Goal: Information Seeking & Learning: Learn about a topic

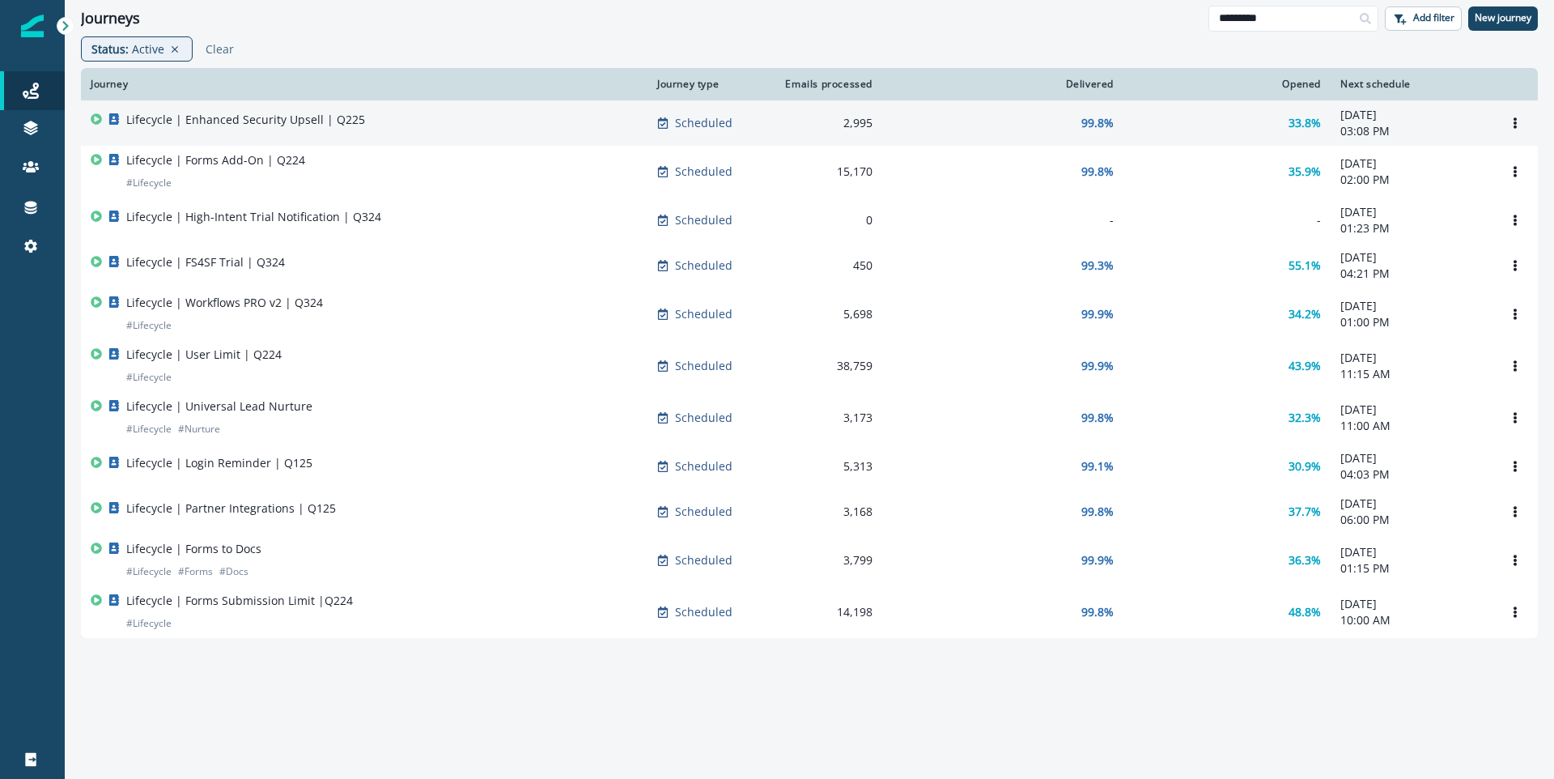
click at [312, 117] on p "Lifecycle | Enhanced Security Upsell | Q225" at bounding box center [245, 120] width 239 height 16
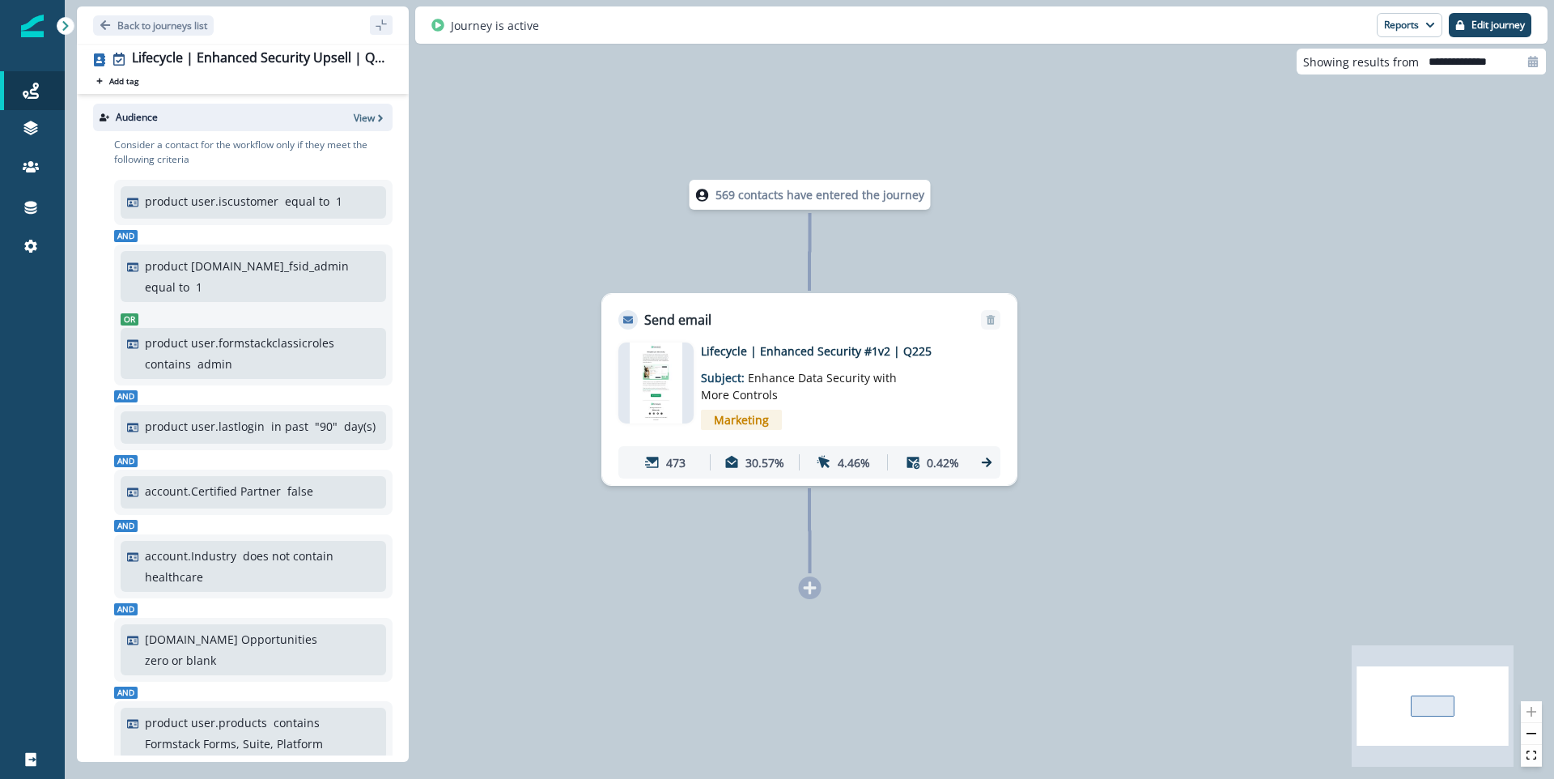
drag, startPoint x: 944, startPoint y: 349, endPoint x: 682, endPoint y: 359, distance: 262.5
click at [682, 359] on div "Lifecycle | Enhanced Security #1v2 | Q225 Subject: Enhance Data Security with M…" at bounding box center [809, 410] width 382 height 136
click at [929, 390] on div "Lifecycle | Enhanced Security #1v2 | Q225 Subject: Enhance Data Security with M…" at bounding box center [834, 389] width 266 height 94
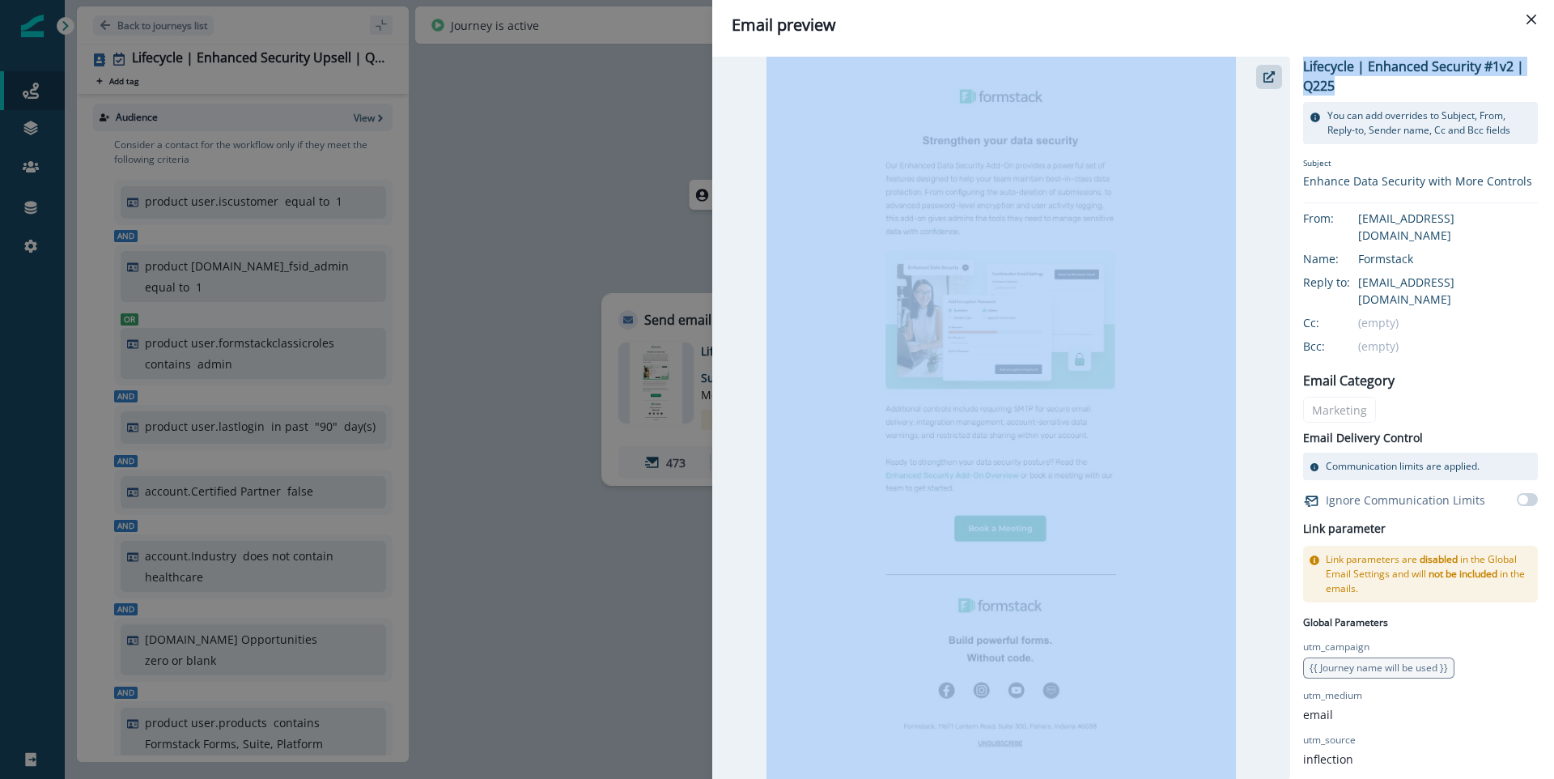
drag, startPoint x: 1340, startPoint y: 91, endPoint x: 1286, endPoint y: 63, distance: 60.1
click at [1286, 63] on div "Lifecycle | Enhanced Security #1v2 | Q225 You can add overrides to Subject, Fro…" at bounding box center [1125, 418] width 826 height 722
copy div "Lifecycle | Enhanced Security #1v2 | Q225"
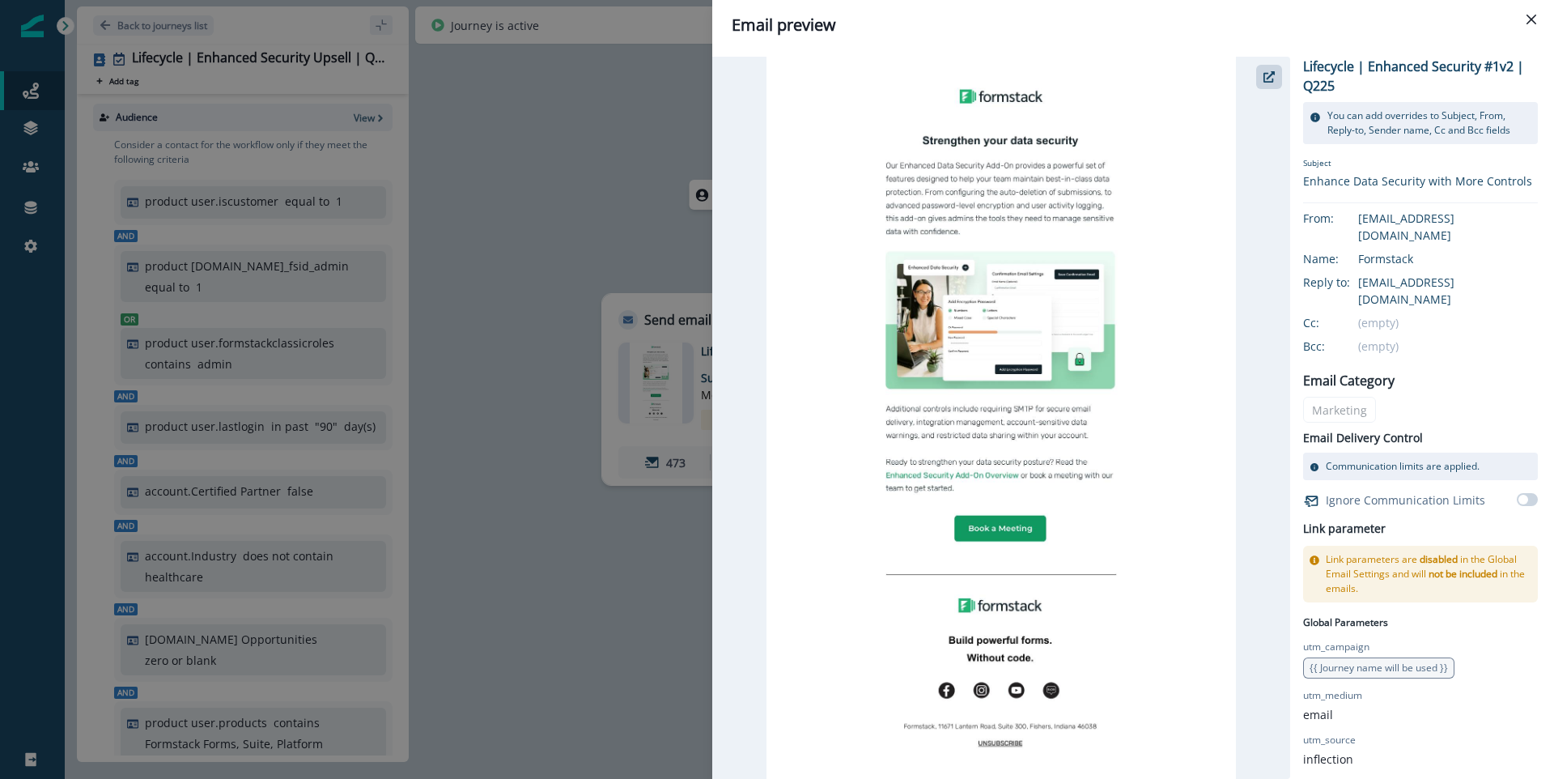
click at [533, 183] on div "Email preview Lifecycle | Enhanced Security #1v2 | Q225 You can add overrides t…" at bounding box center [777, 389] width 1554 height 779
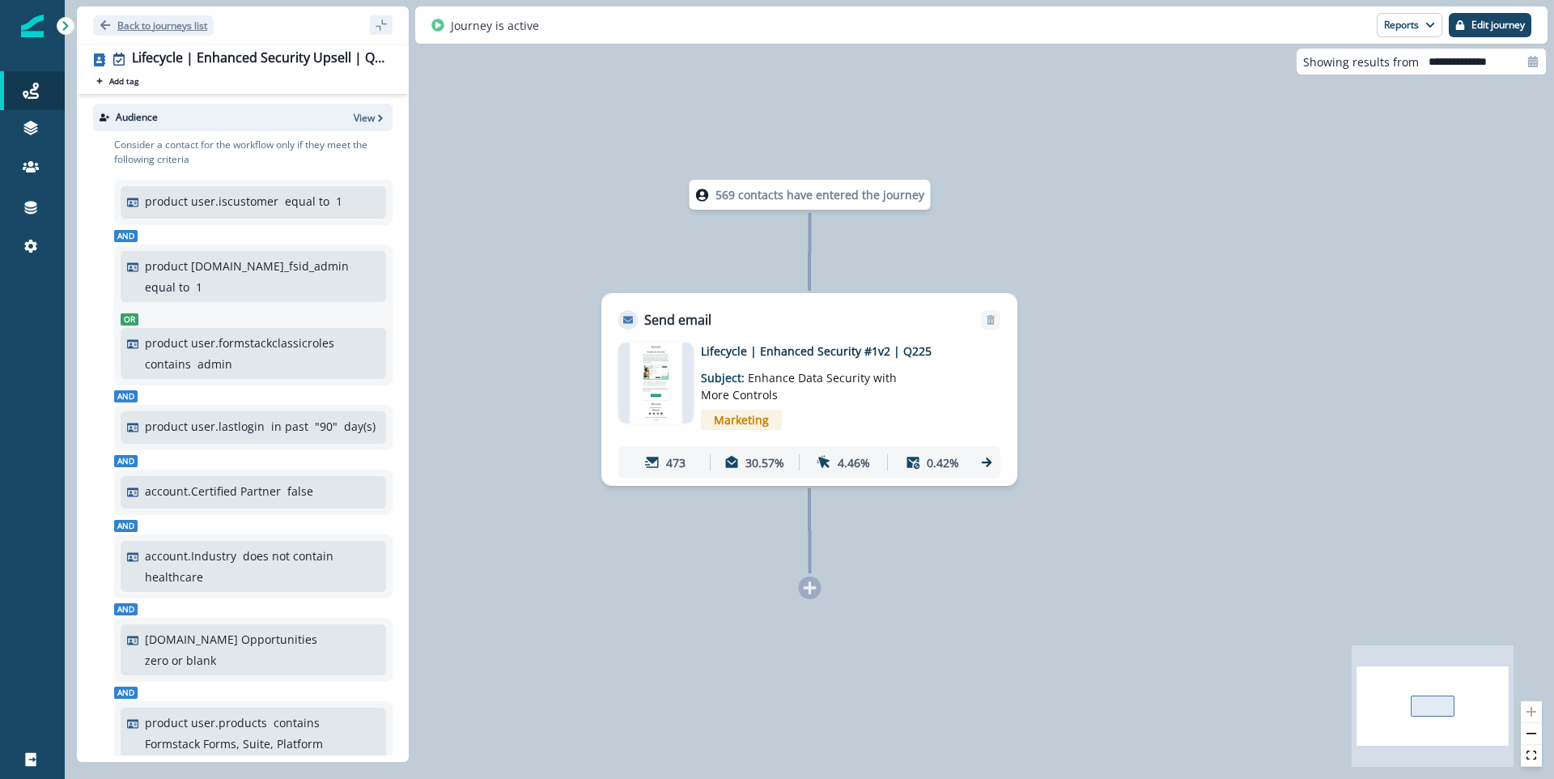
click at [130, 25] on p "Back to journeys list" at bounding box center [162, 26] width 90 height 14
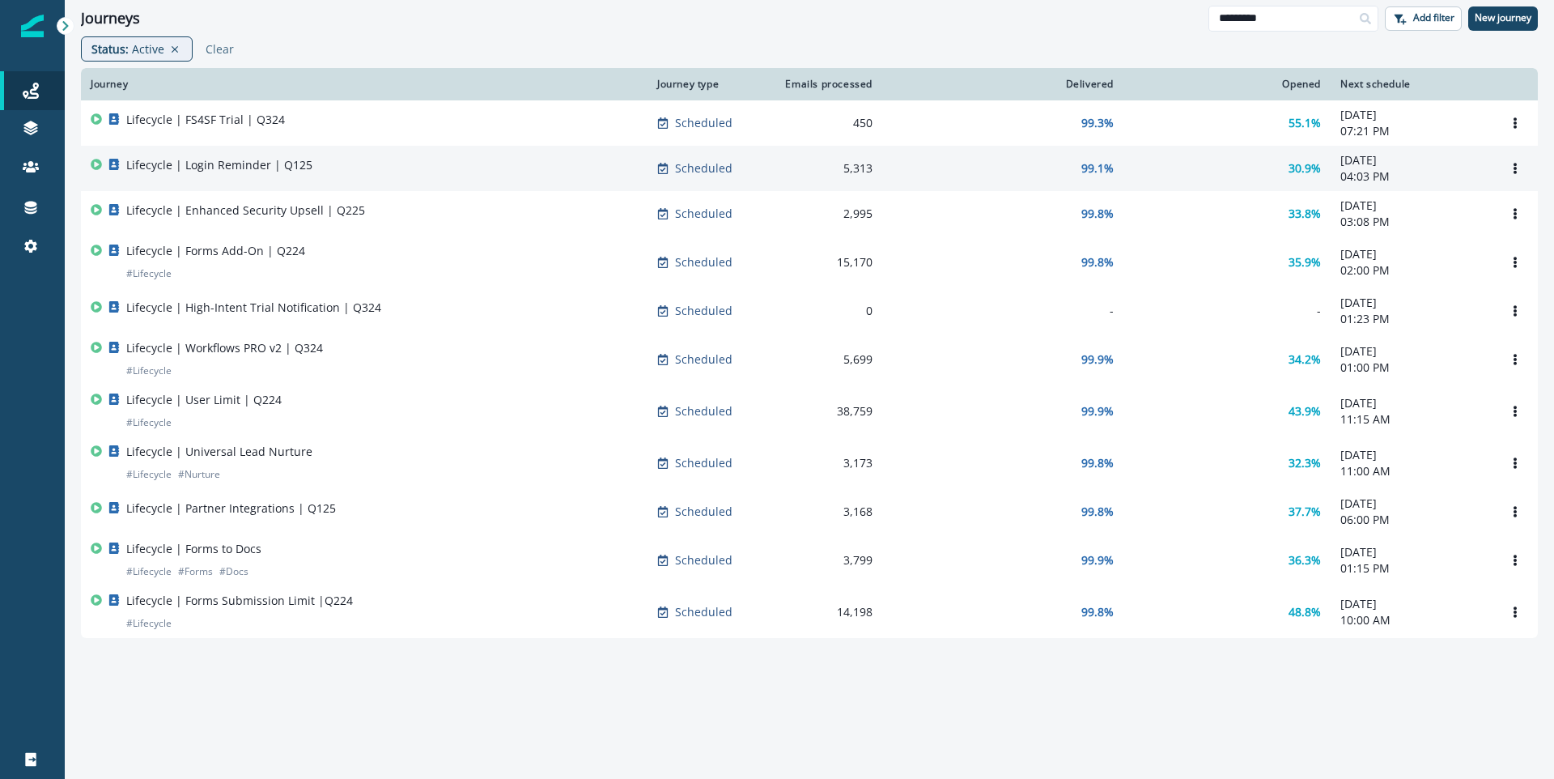
click at [386, 163] on div "Lifecycle | Login Reminder | Q125" at bounding box center [364, 168] width 547 height 23
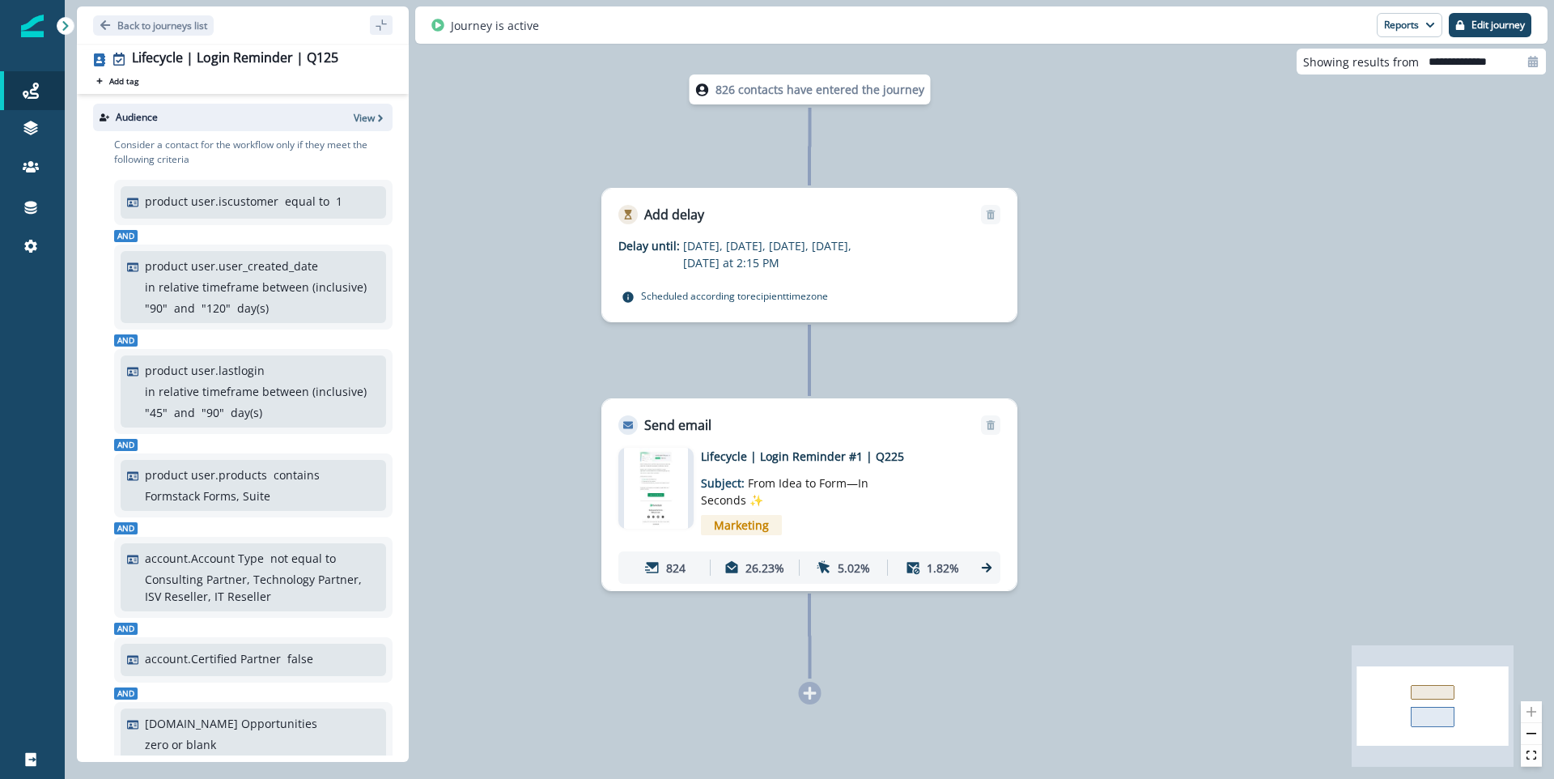
drag, startPoint x: 907, startPoint y: 454, endPoint x: 737, endPoint y: 451, distance: 170.0
click at [737, 451] on p "Lifecycle | Login Reminder #1 | Q225" at bounding box center [830, 456] width 259 height 17
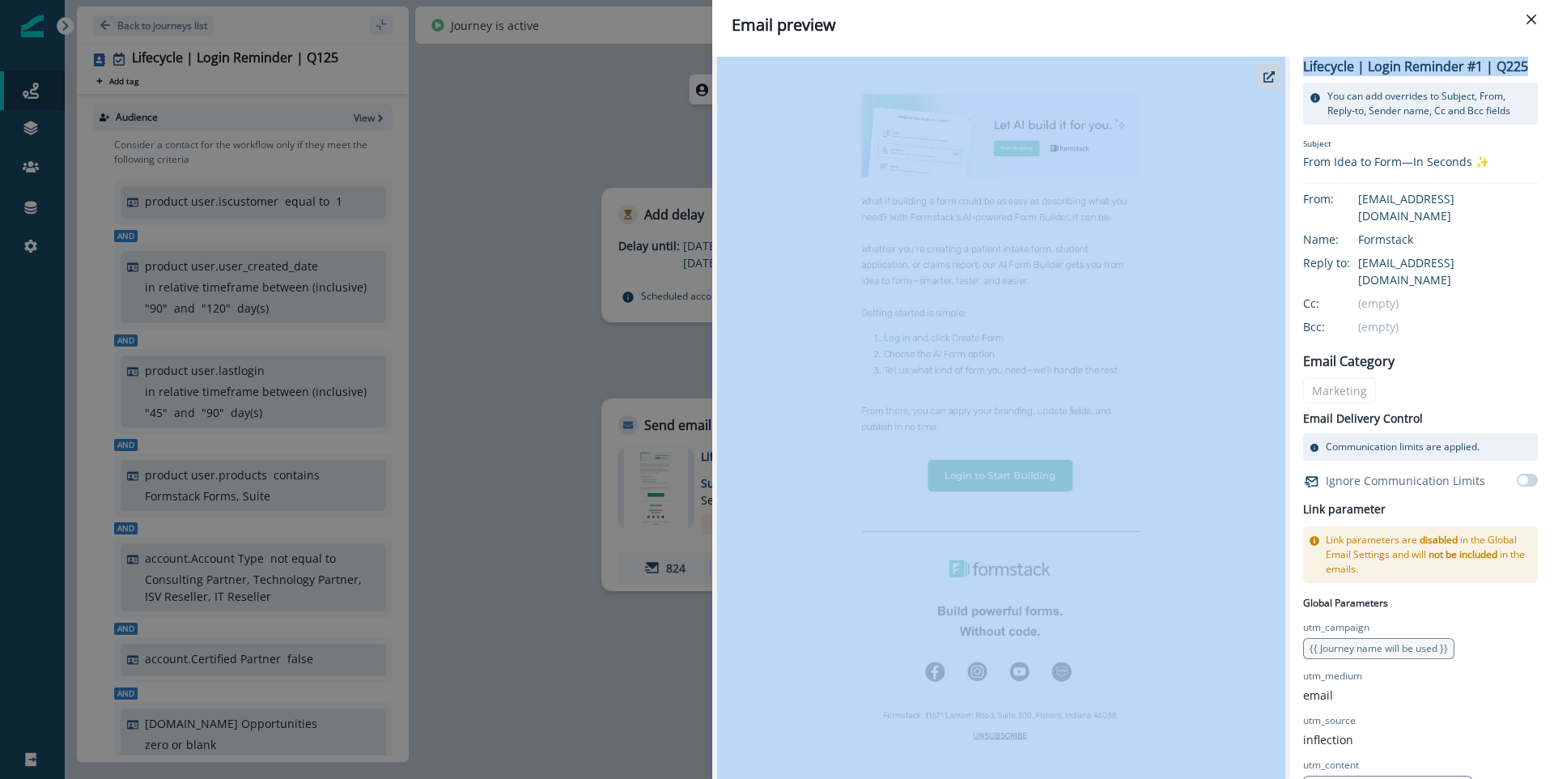
drag, startPoint x: 1353, startPoint y: 90, endPoint x: 1290, endPoint y: 67, distance: 67.1
click at [1290, 67] on div "Lifecycle | Login Reminder #1 | Q225 You can add overrides to Subject, From, Re…" at bounding box center [1125, 418] width 826 height 722
copy div "Lifecycle | Login Reminder #1 | Q225"
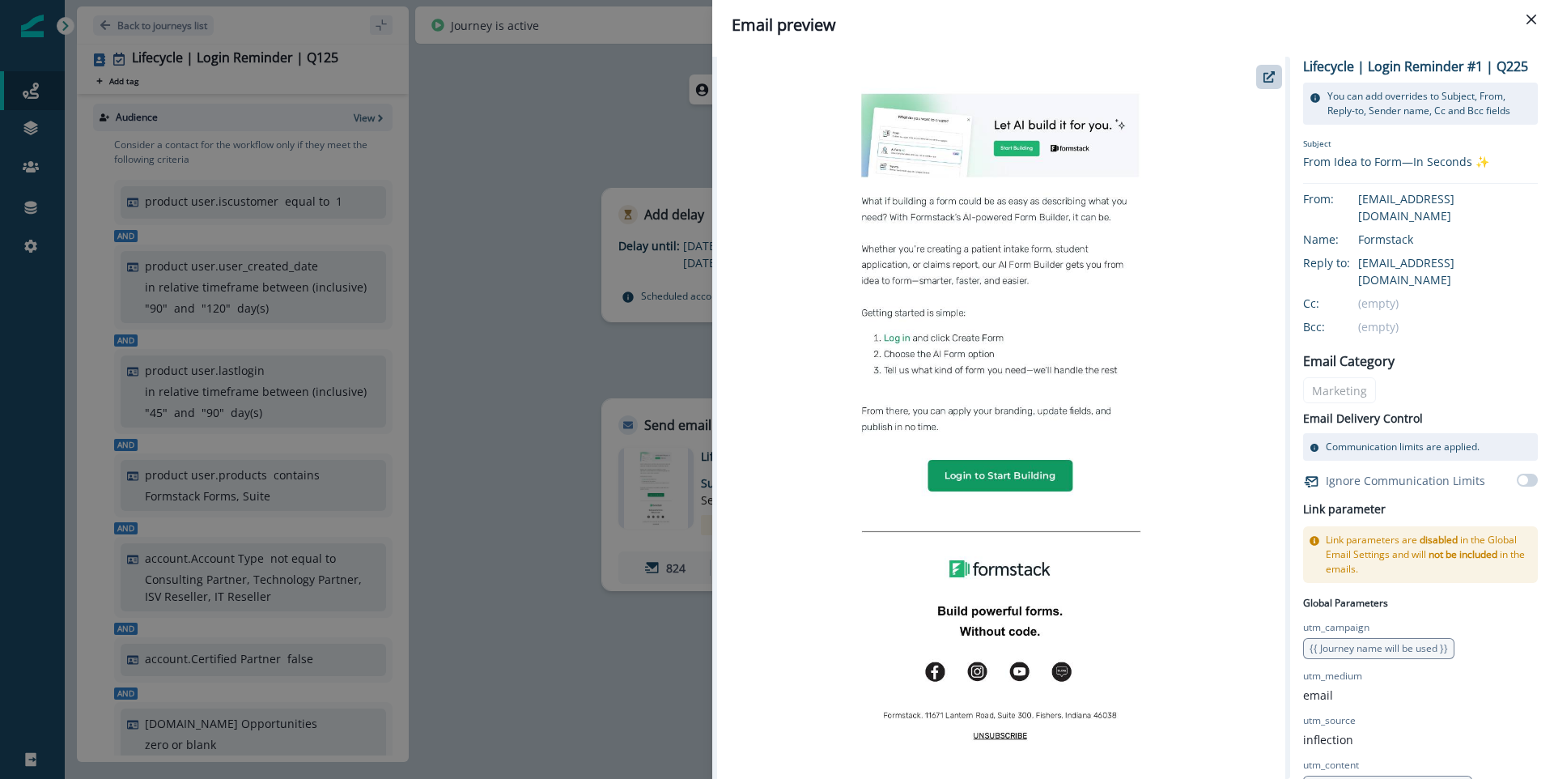
click at [618, 351] on div "Email preview Lifecycle | Login Reminder #1 | Q225 You can add overrides to Sub…" at bounding box center [777, 389] width 1554 height 779
